Goal: Task Accomplishment & Management: Use online tool/utility

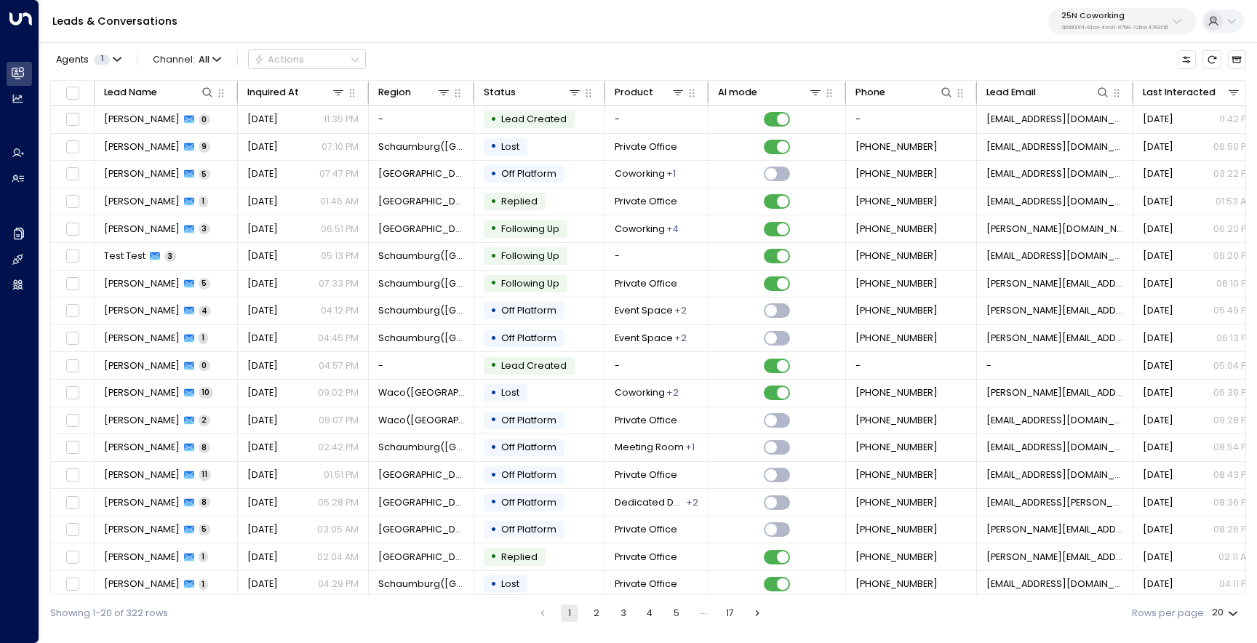
click at [1094, 28] on p "3b9800f4-81ca-4ec0-8758-72fbe4763f36" at bounding box center [1115, 28] width 107 height 6
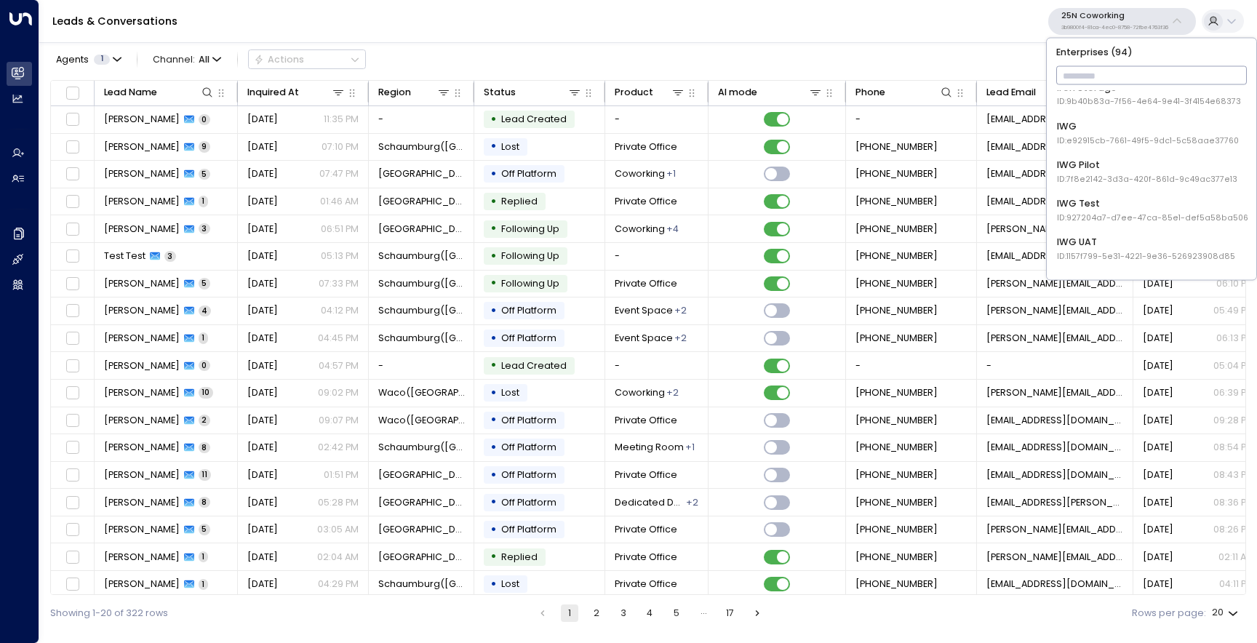
scroll to position [1059, 0]
click at [1108, 214] on span "ID: 927204a7-d7ee-47ca-85e1-def5a58ba506" at bounding box center [1152, 216] width 191 height 12
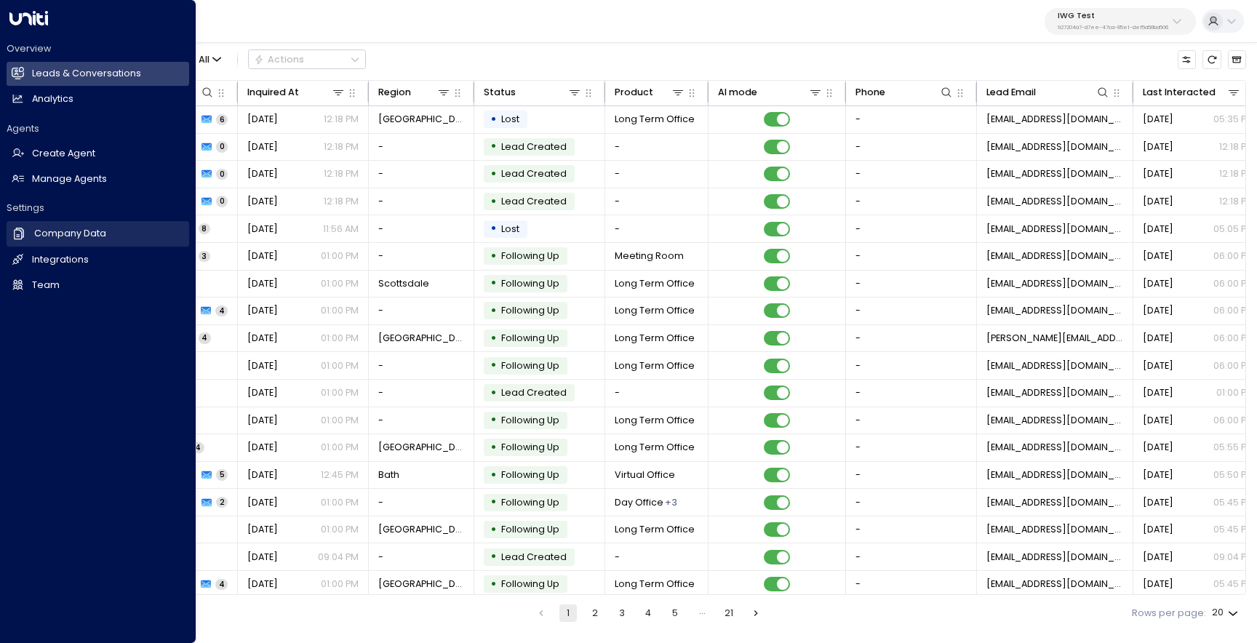
click at [76, 239] on h2 "Company Data" at bounding box center [70, 234] width 72 height 14
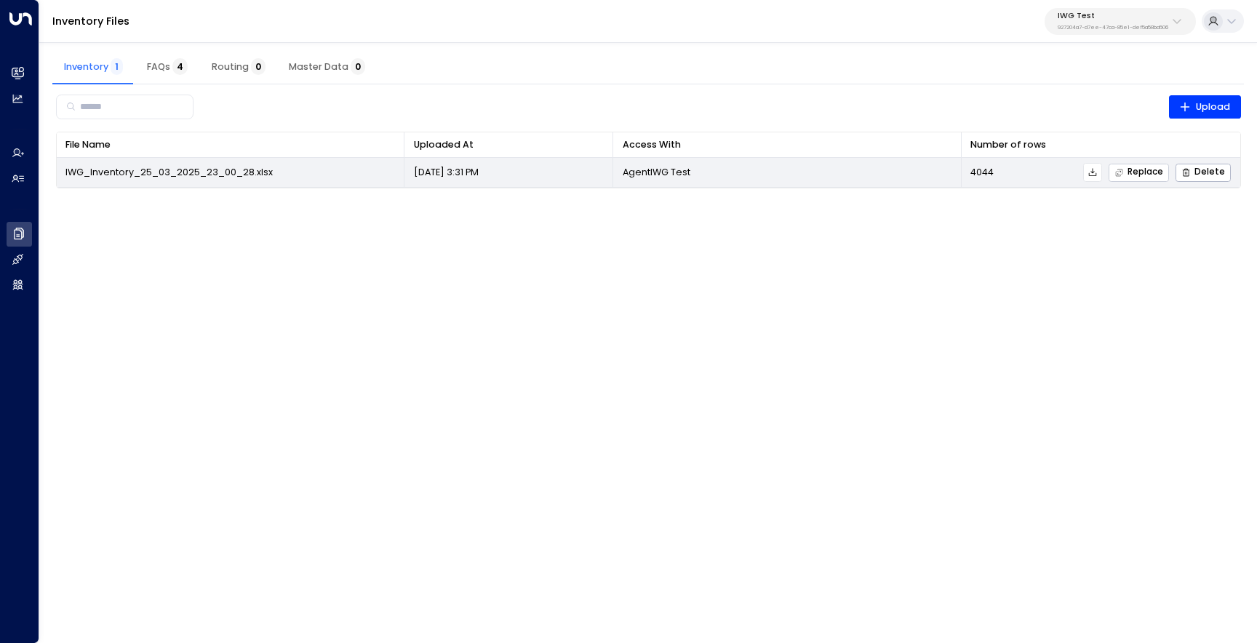
click at [1154, 174] on span "Replace" at bounding box center [1139, 172] width 49 height 9
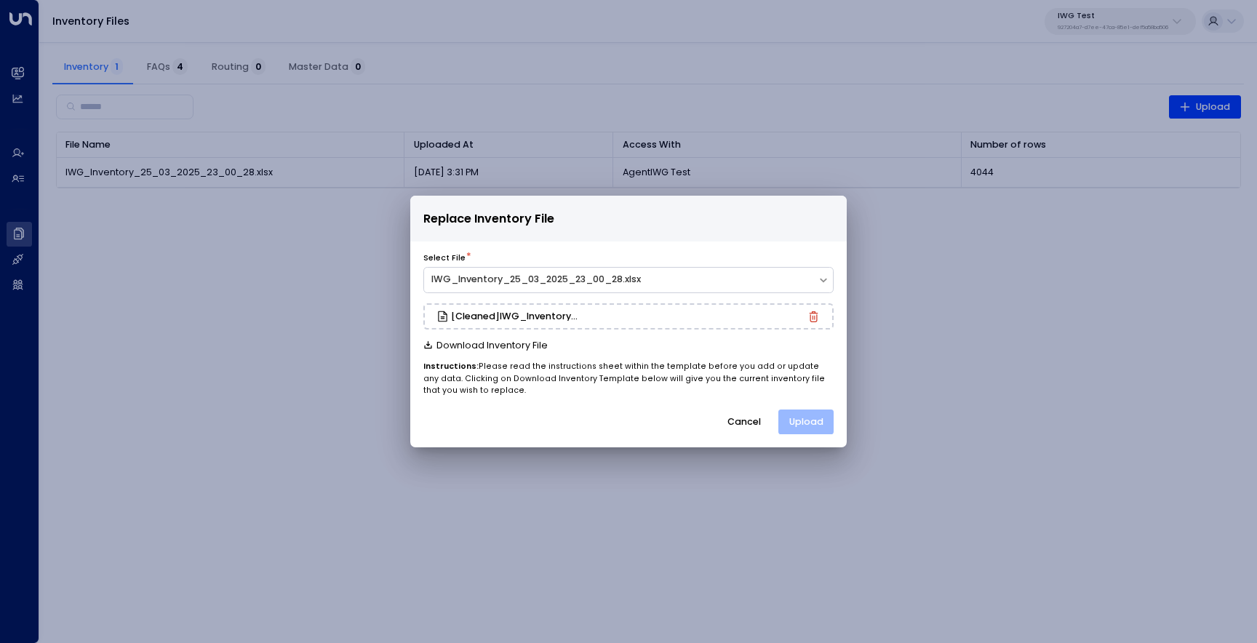
click at [808, 422] on button "Upload" at bounding box center [806, 422] width 55 height 25
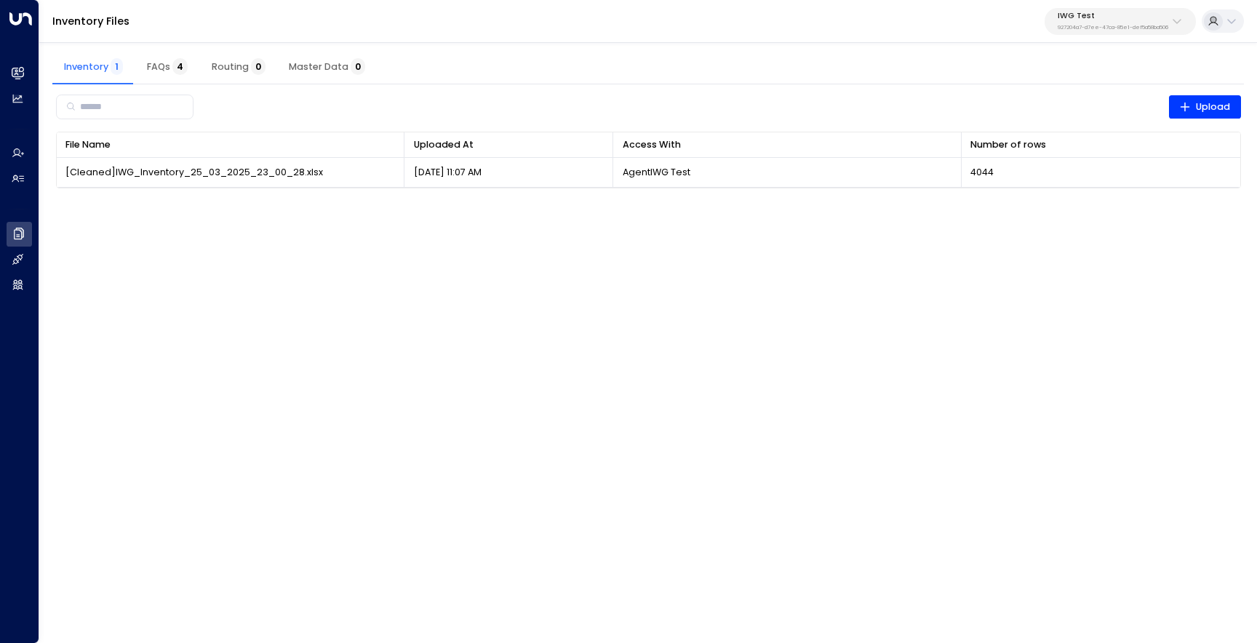
click at [711, 204] on html "Overview Leads & Conversations Leads & Conversations Analytics Analytics Agents…" at bounding box center [628, 102] width 1257 height 204
click at [1130, 28] on p "927204a7-d7ee-47ca-85e1-def5a58ba506" at bounding box center [1113, 28] width 111 height 6
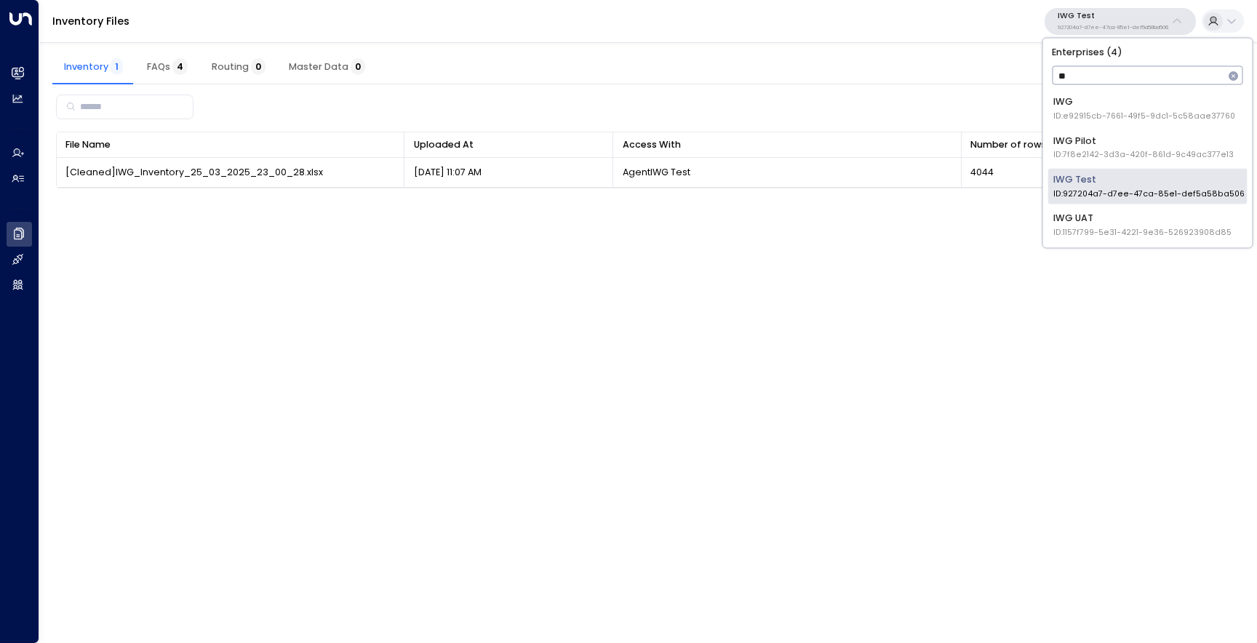
type input "***"
click at [1153, 225] on div "IWG UAT ID: 1157f799-5e31-4221-9e36-526923908d85" at bounding box center [1143, 224] width 178 height 27
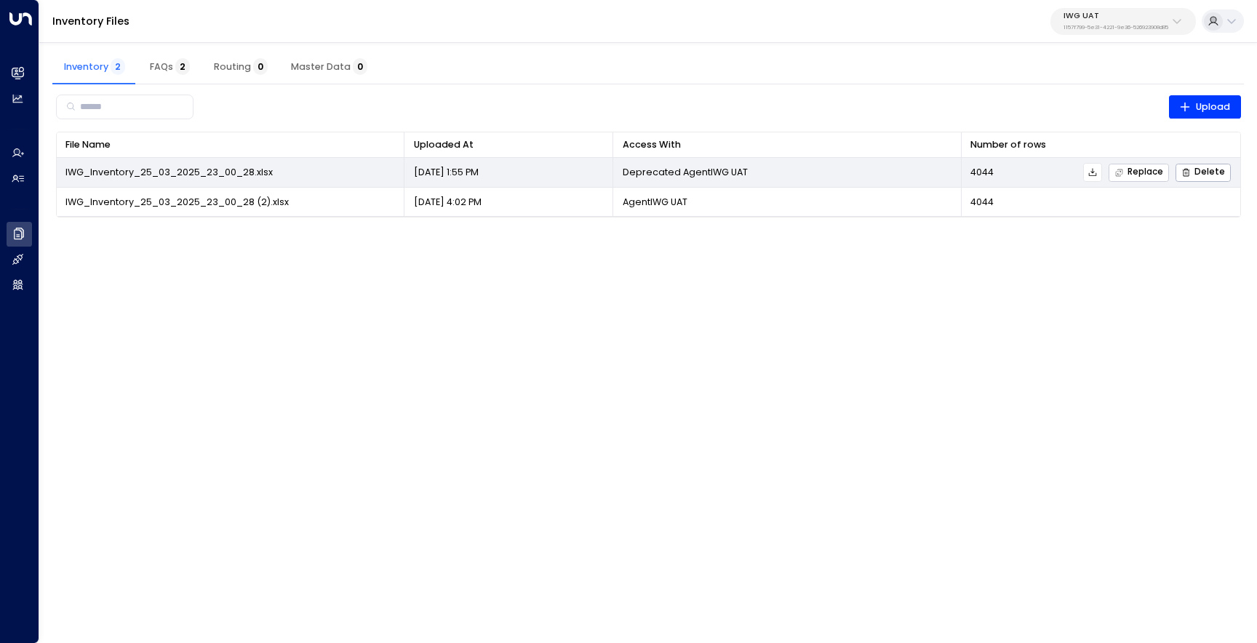
click at [1142, 172] on span "Replace" at bounding box center [1139, 172] width 49 height 9
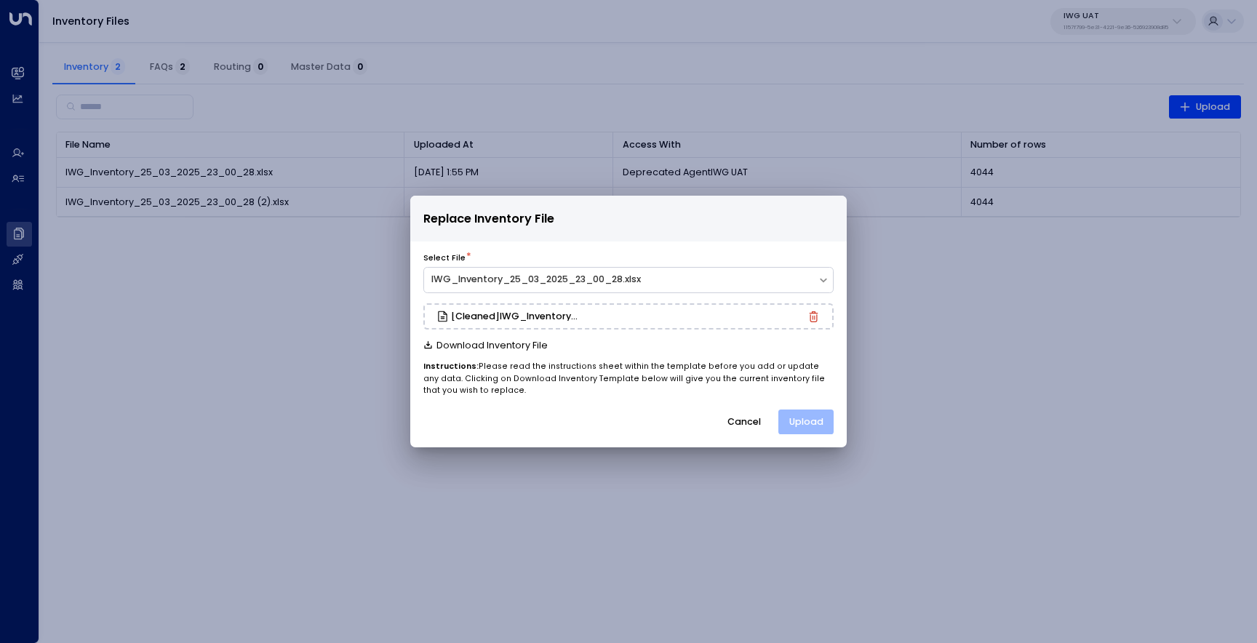
click at [810, 426] on button "Upload" at bounding box center [806, 422] width 55 height 25
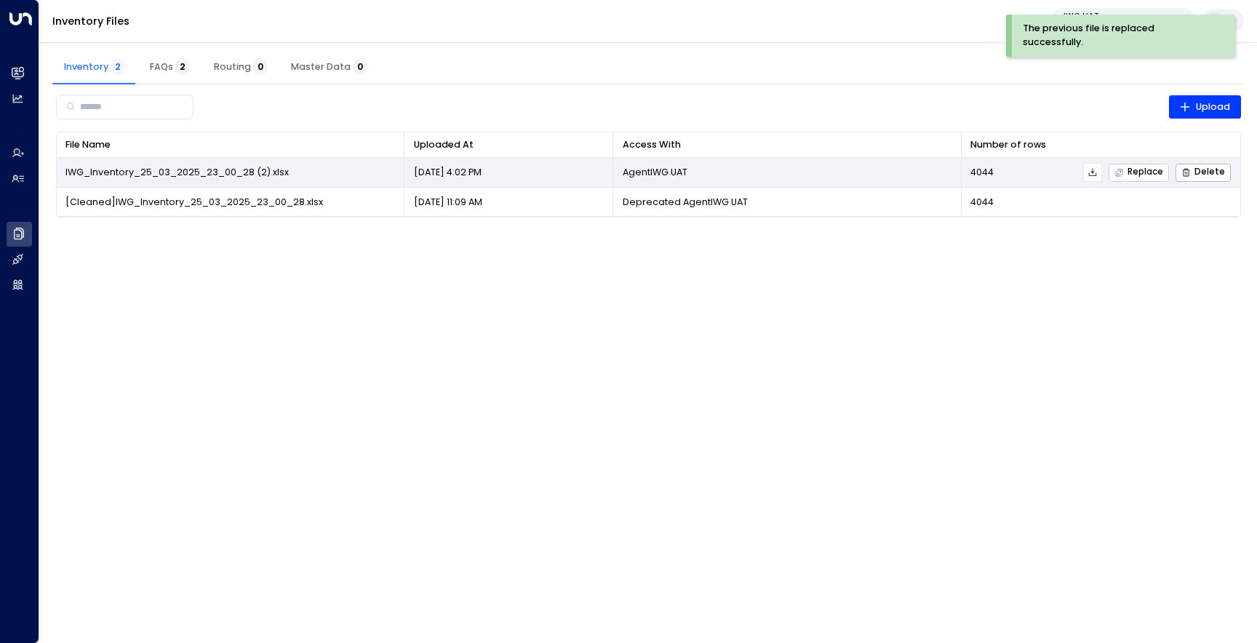
click at [1137, 172] on span "Replace" at bounding box center [1139, 172] width 49 height 9
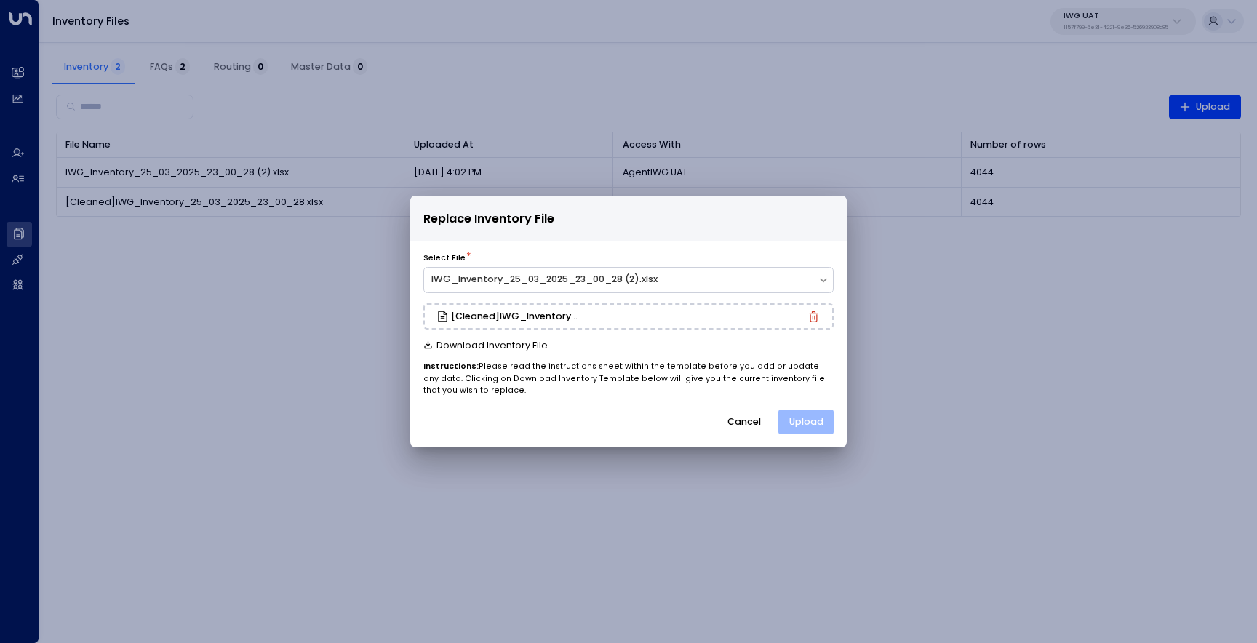
click at [816, 418] on button "Upload" at bounding box center [806, 422] width 55 height 25
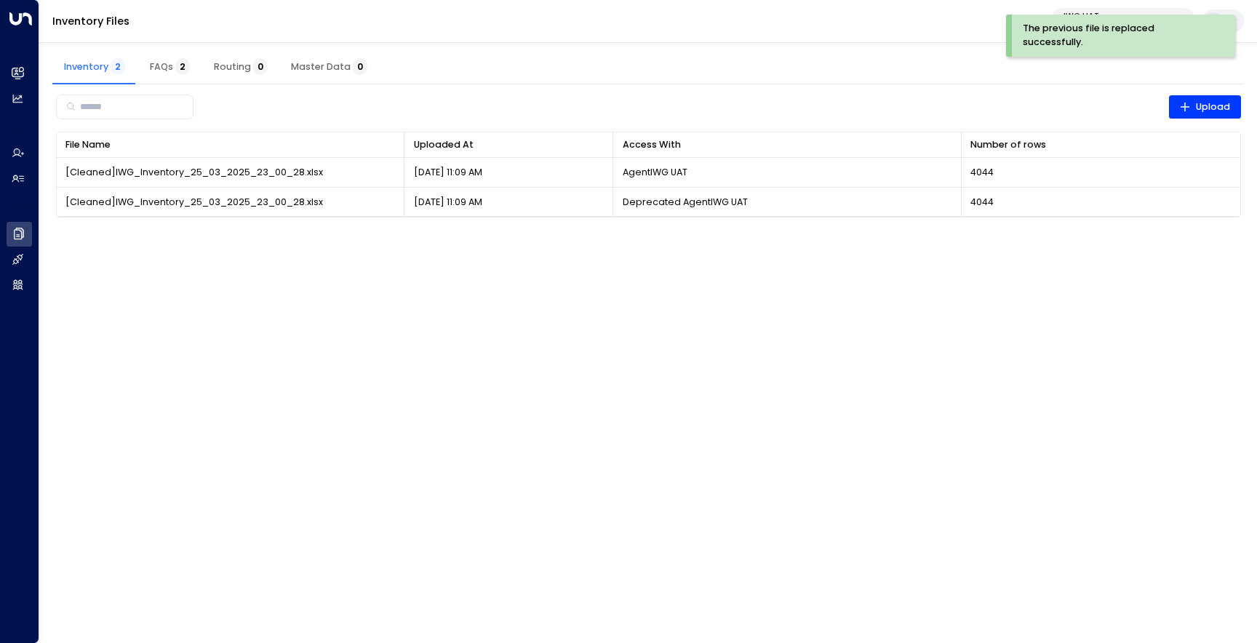
click at [1075, 12] on p "IWG UAT" at bounding box center [1116, 16] width 105 height 9
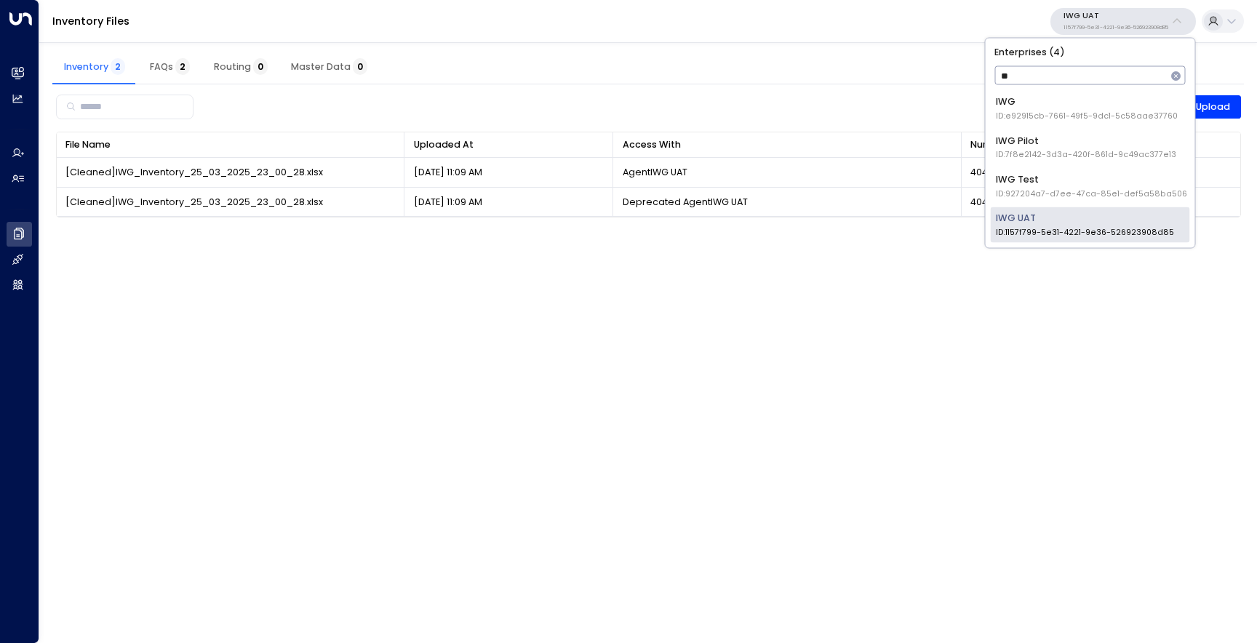
type input "***"
click at [1101, 110] on div "IWG ID: e92915cb-7661-49f5-9dc1-5c58aae37760" at bounding box center [1087, 108] width 182 height 27
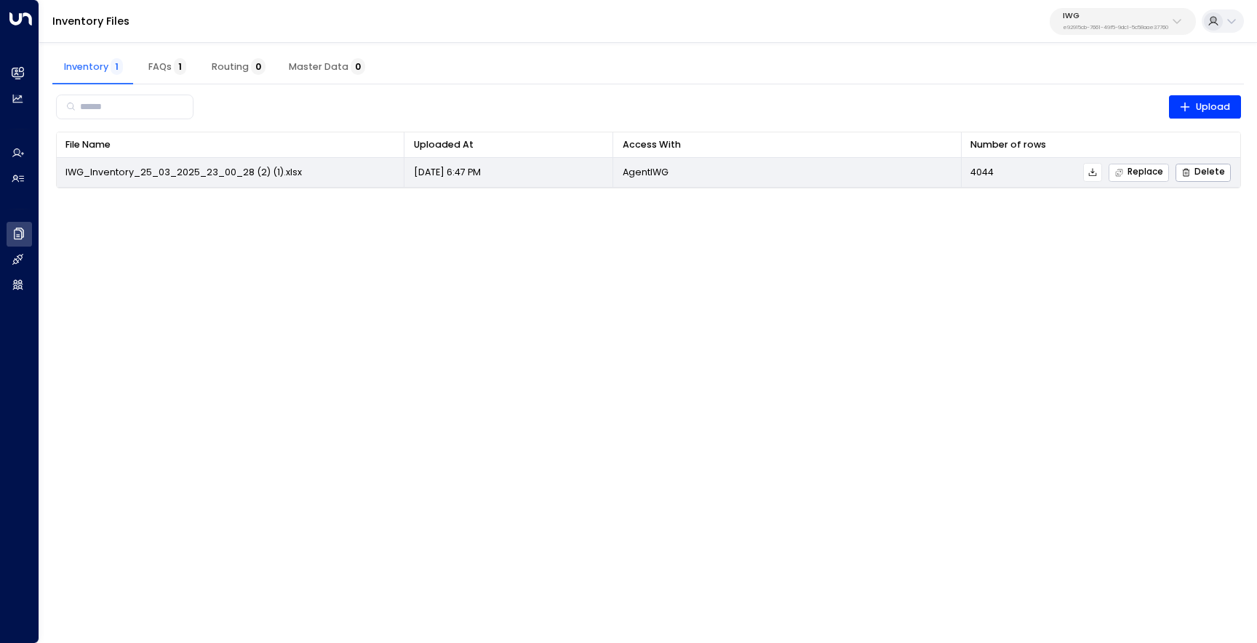
click at [1133, 168] on span "Replace" at bounding box center [1139, 172] width 49 height 9
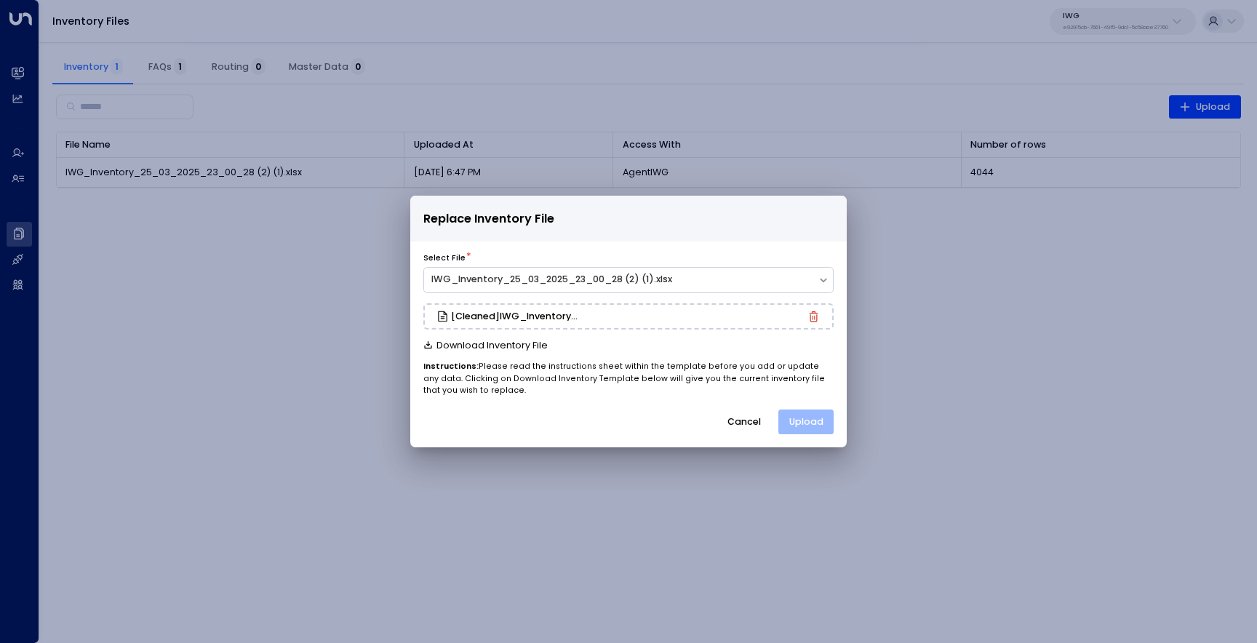
click at [822, 416] on button "Upload" at bounding box center [806, 422] width 55 height 25
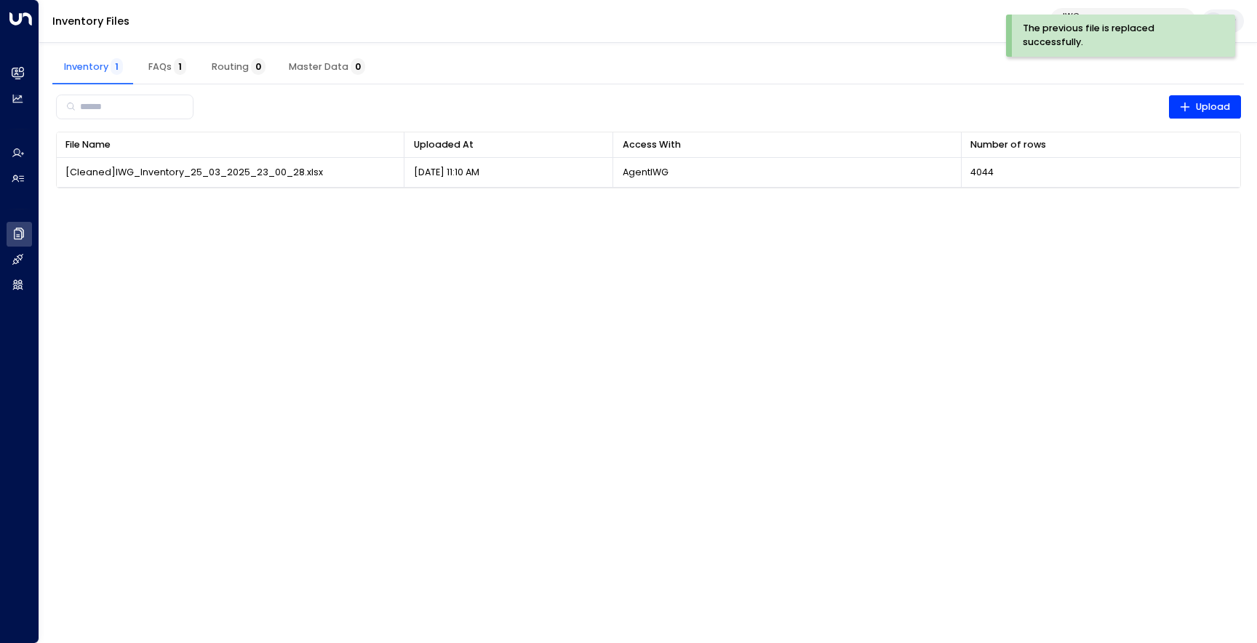
click at [937, 91] on div "​ Upload" at bounding box center [648, 107] width 1185 height 33
click at [1076, 9] on button "IWG e92915cb-7661-49f5-9dc1-5c58aae37760" at bounding box center [1123, 21] width 146 height 27
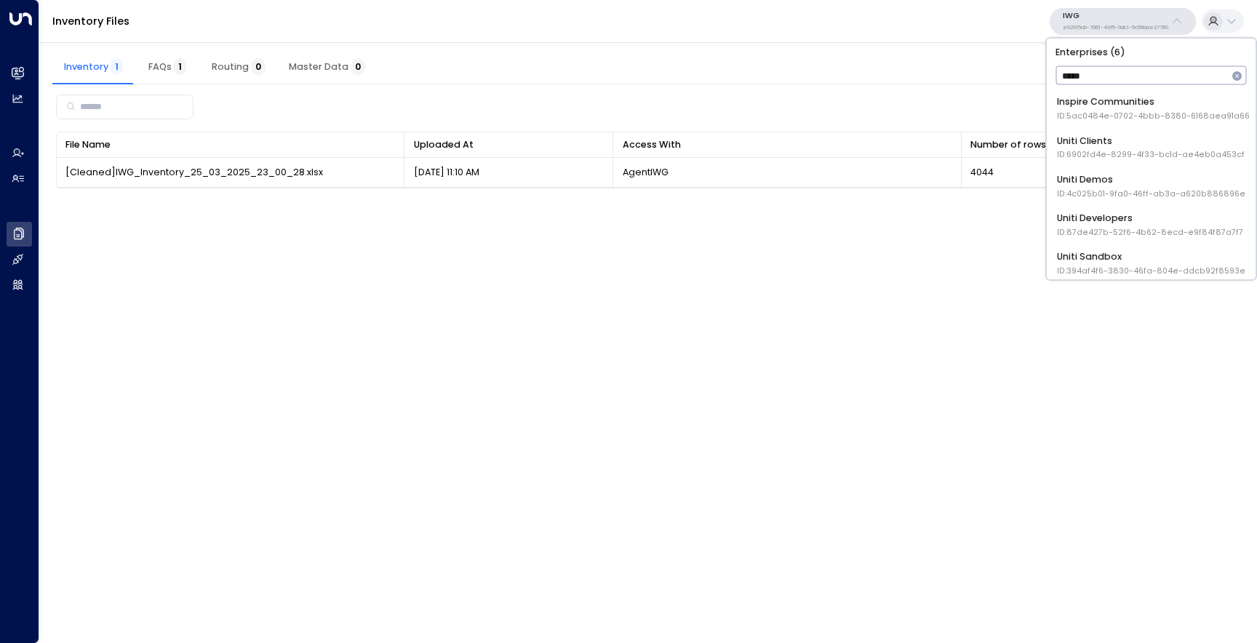
type input "*****"
click at [1088, 176] on div "Uniti Demos ID: 4c025b01-9fa0-46ff-ab3a-a620b886896e" at bounding box center [1151, 185] width 188 height 27
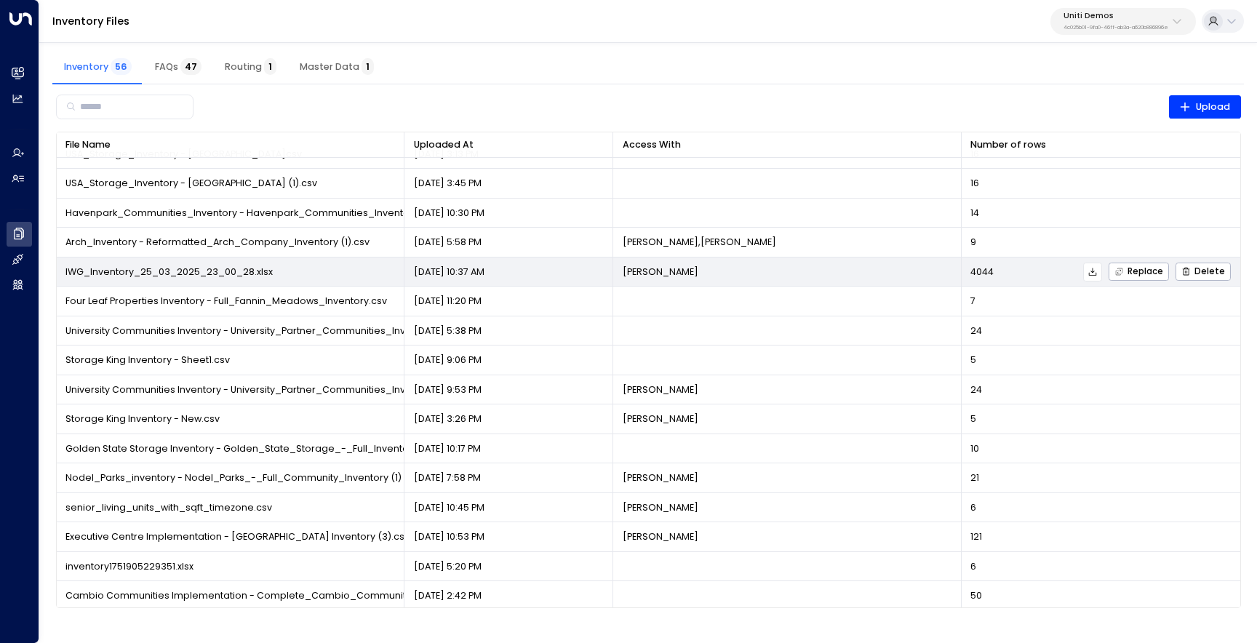
scroll to position [301, 0]
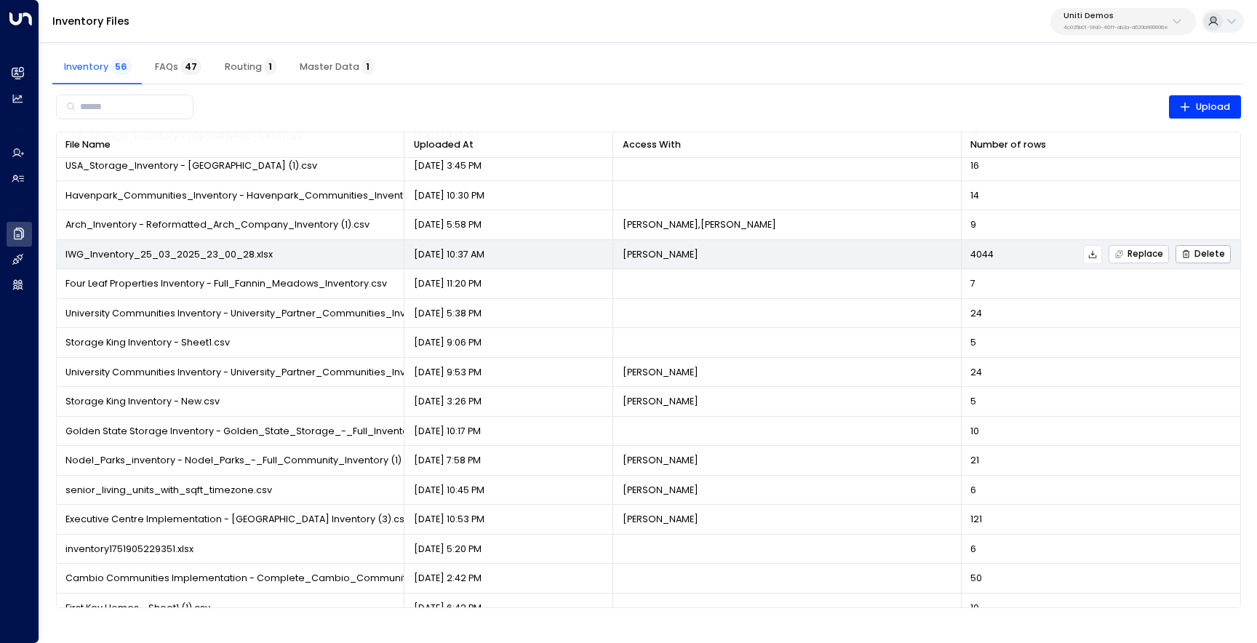
click at [1147, 257] on span "Replace" at bounding box center [1139, 254] width 49 height 9
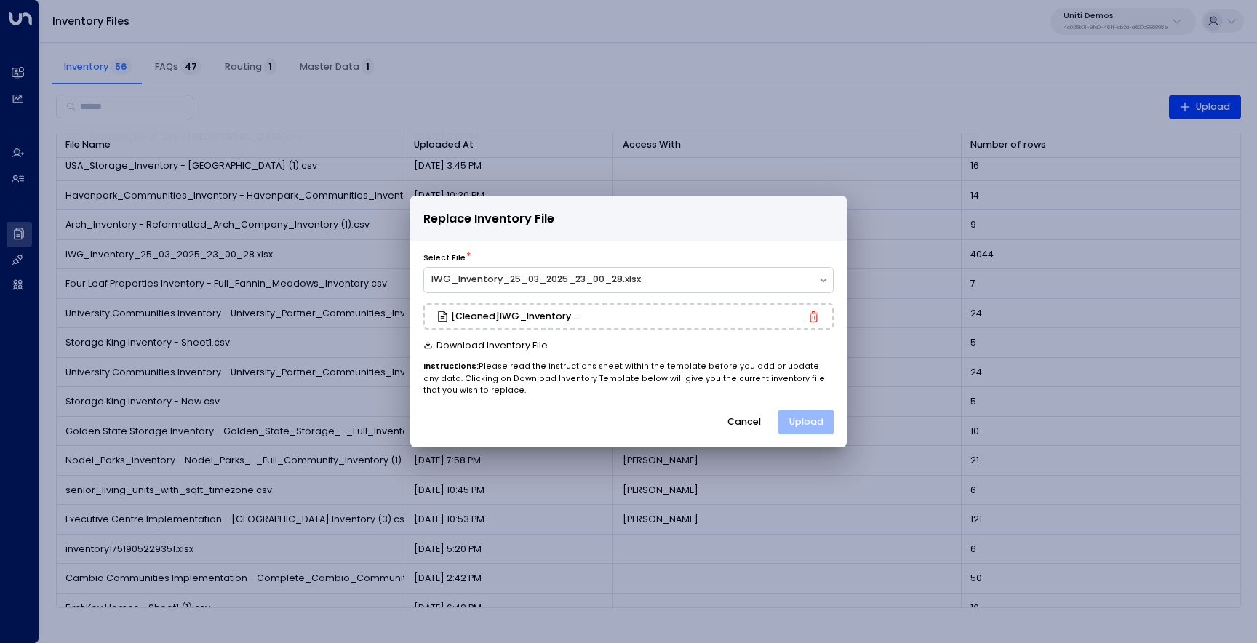
click at [819, 432] on button "Upload" at bounding box center [806, 422] width 55 height 25
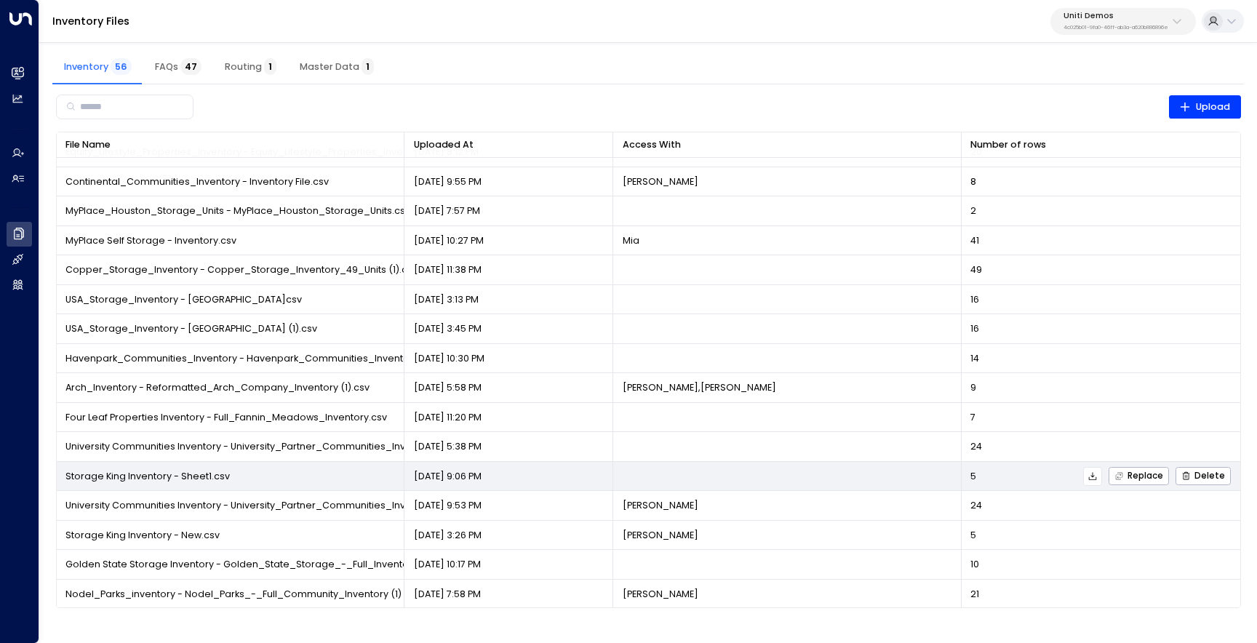
scroll to position [0, 0]
